Goal: Information Seeking & Learning: Learn about a topic

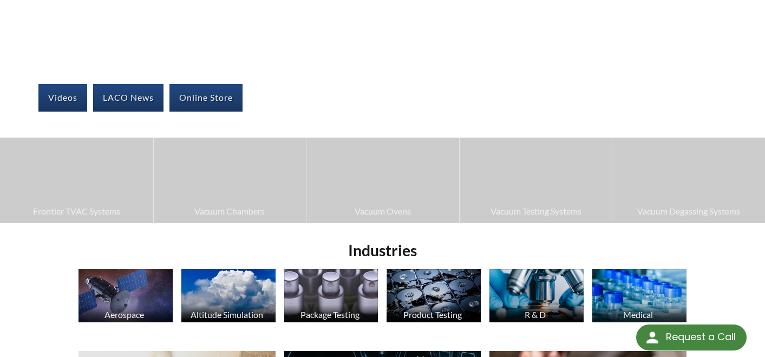
scroll to position [161, 0]
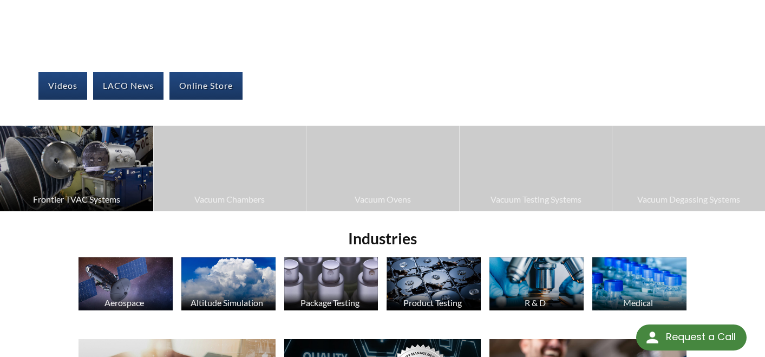
click at [94, 202] on span "Frontier TVAC Systems" at bounding box center [76, 199] width 142 height 14
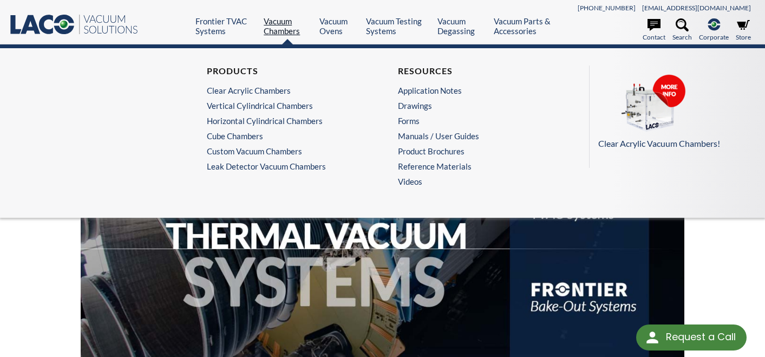
click at [273, 28] on link "Vacuum Chambers" at bounding box center [288, 25] width 48 height 19
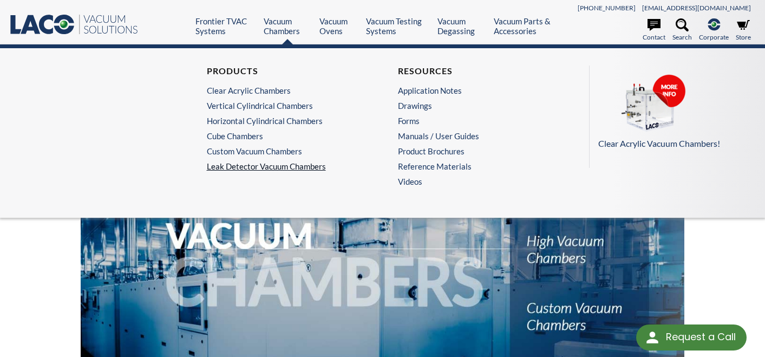
click at [245, 165] on link "Leak Detector Vacuum Chambers" at bounding box center [287, 166] width 161 height 10
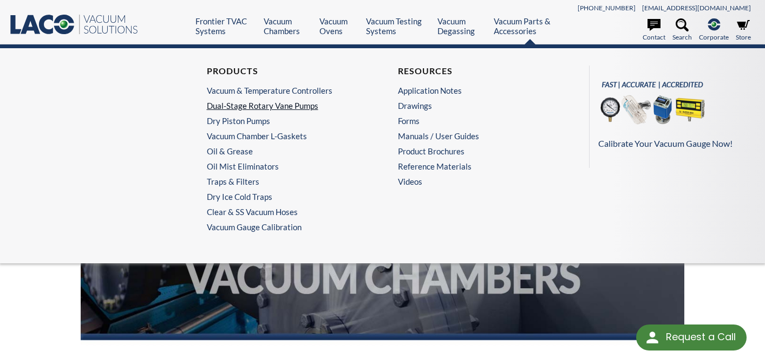
click at [245, 106] on link "Dual-Stage Rotary Vane Pumps" at bounding box center [284, 106] width 155 height 10
click at [233, 121] on link "Dry Piston Pumps" at bounding box center [284, 121] width 155 height 10
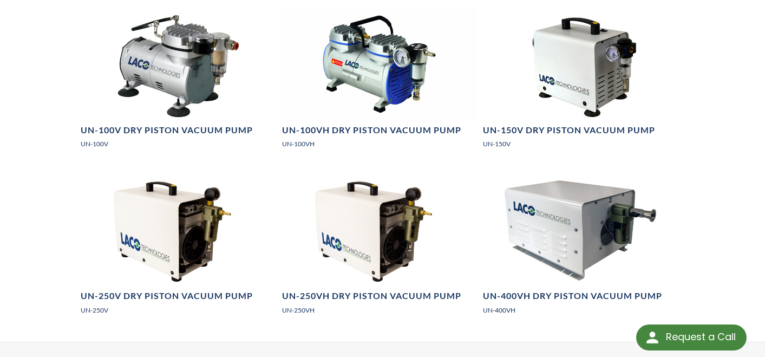
scroll to position [755, 0]
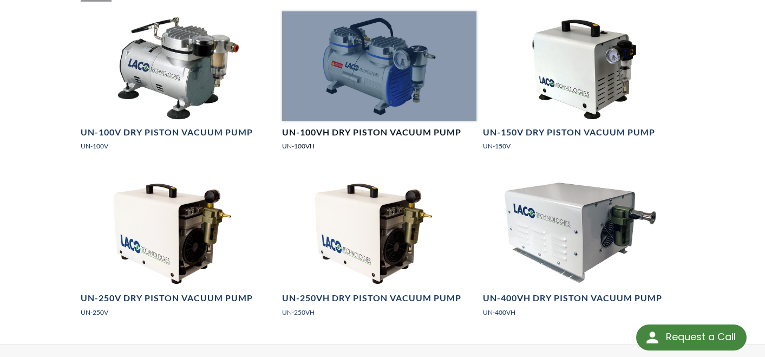
click at [394, 91] on div at bounding box center [379, 65] width 195 height 109
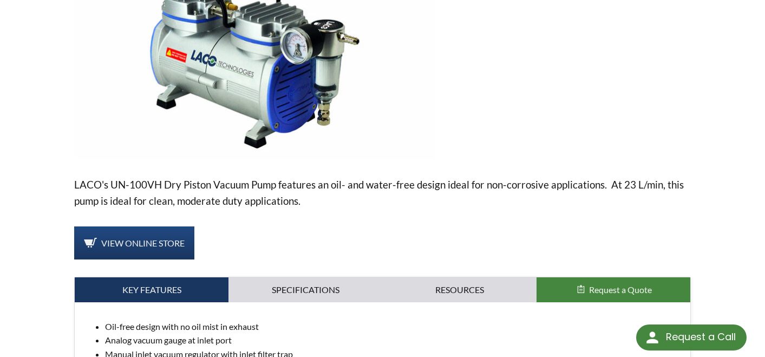
scroll to position [14, 0]
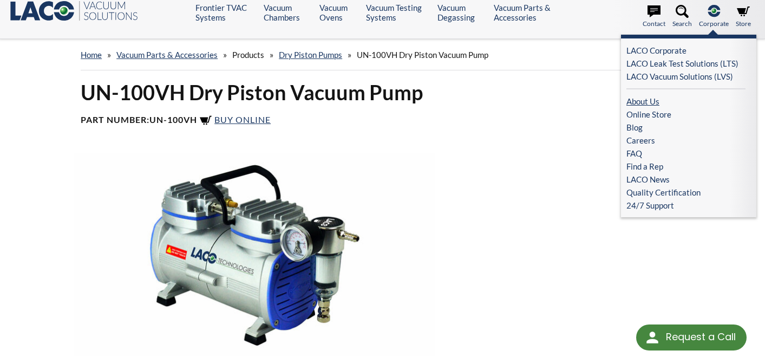
click at [648, 102] on link "About Us" at bounding box center [685, 101] width 119 height 13
